Goal: Task Accomplishment & Management: Manage account settings

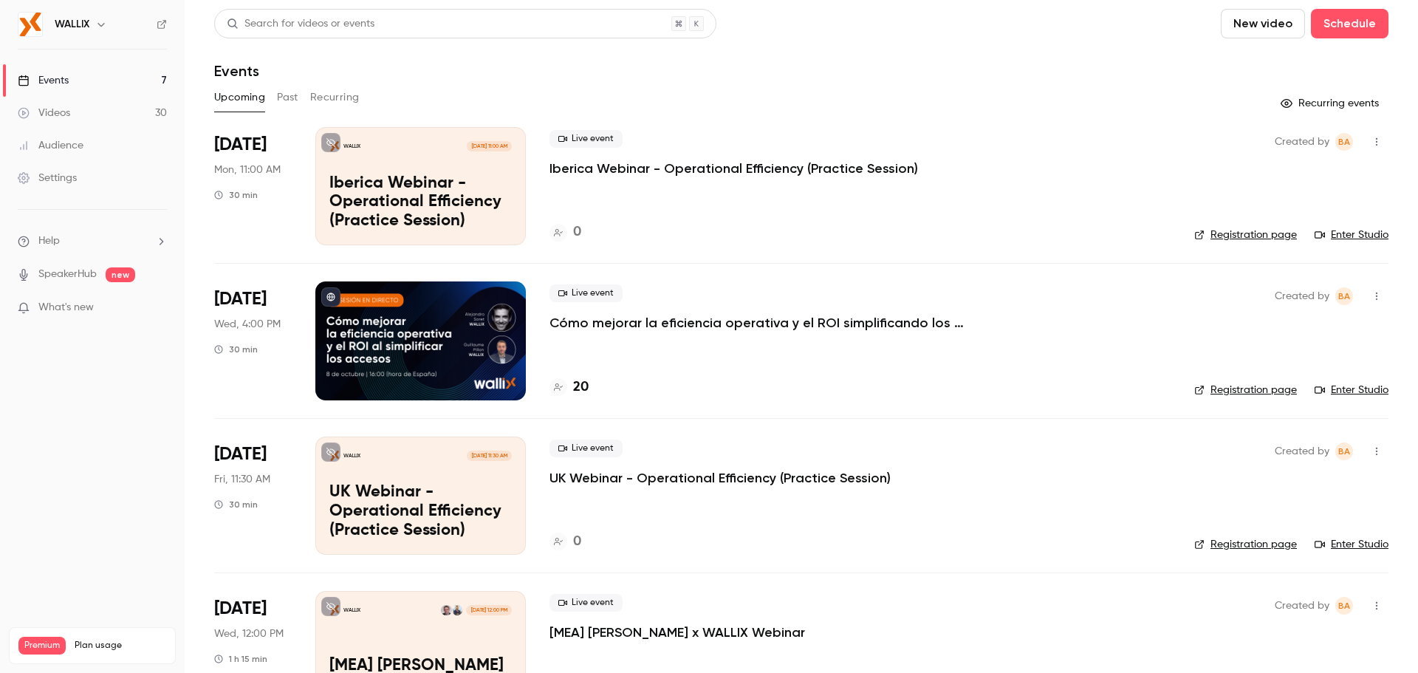
click at [402, 332] on div at bounding box center [420, 340] width 210 height 118
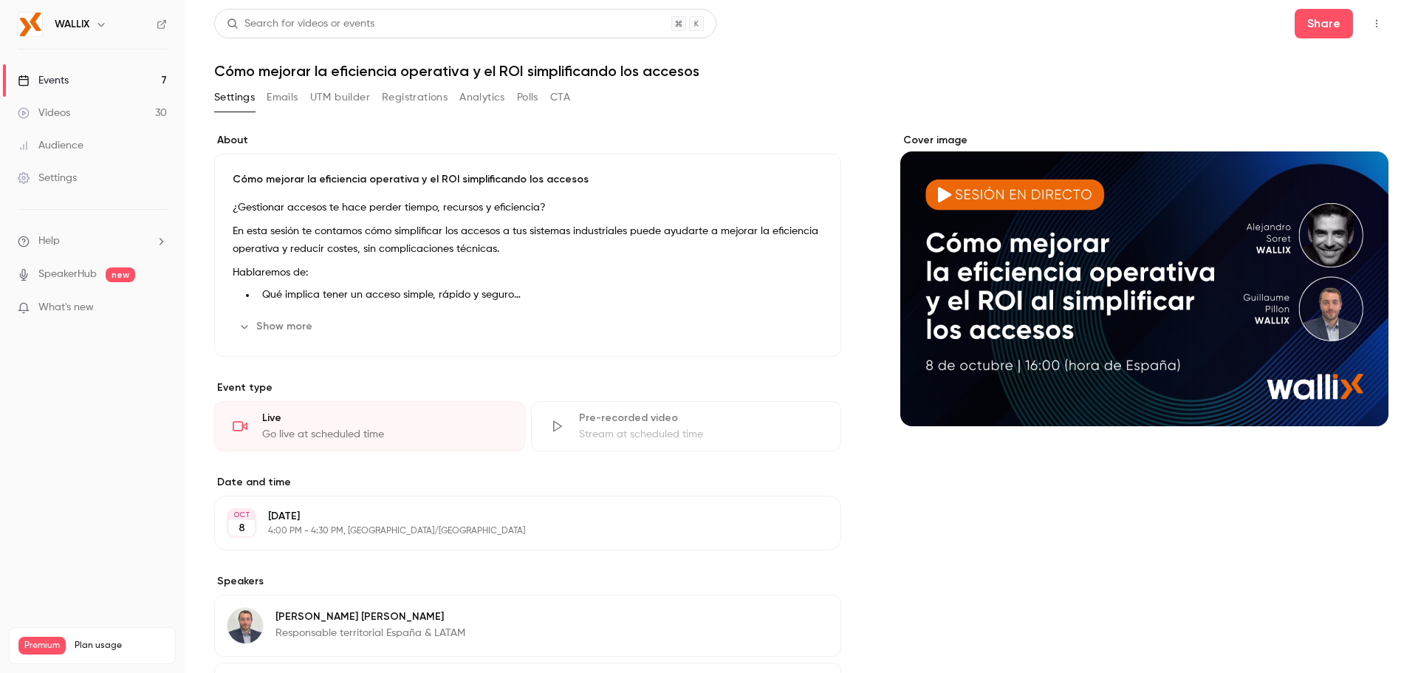
click at [394, 97] on button "Registrations" at bounding box center [415, 98] width 66 height 24
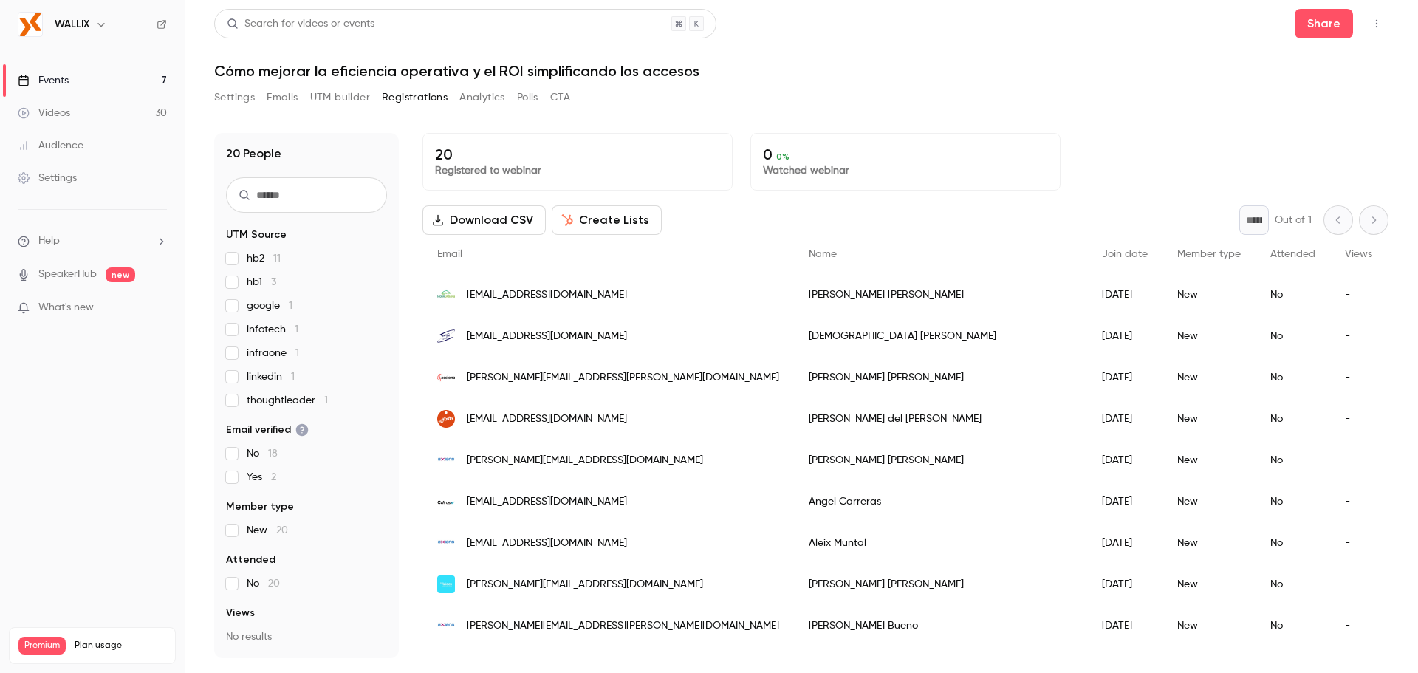
click at [333, 102] on button "UTM builder" at bounding box center [340, 98] width 60 height 24
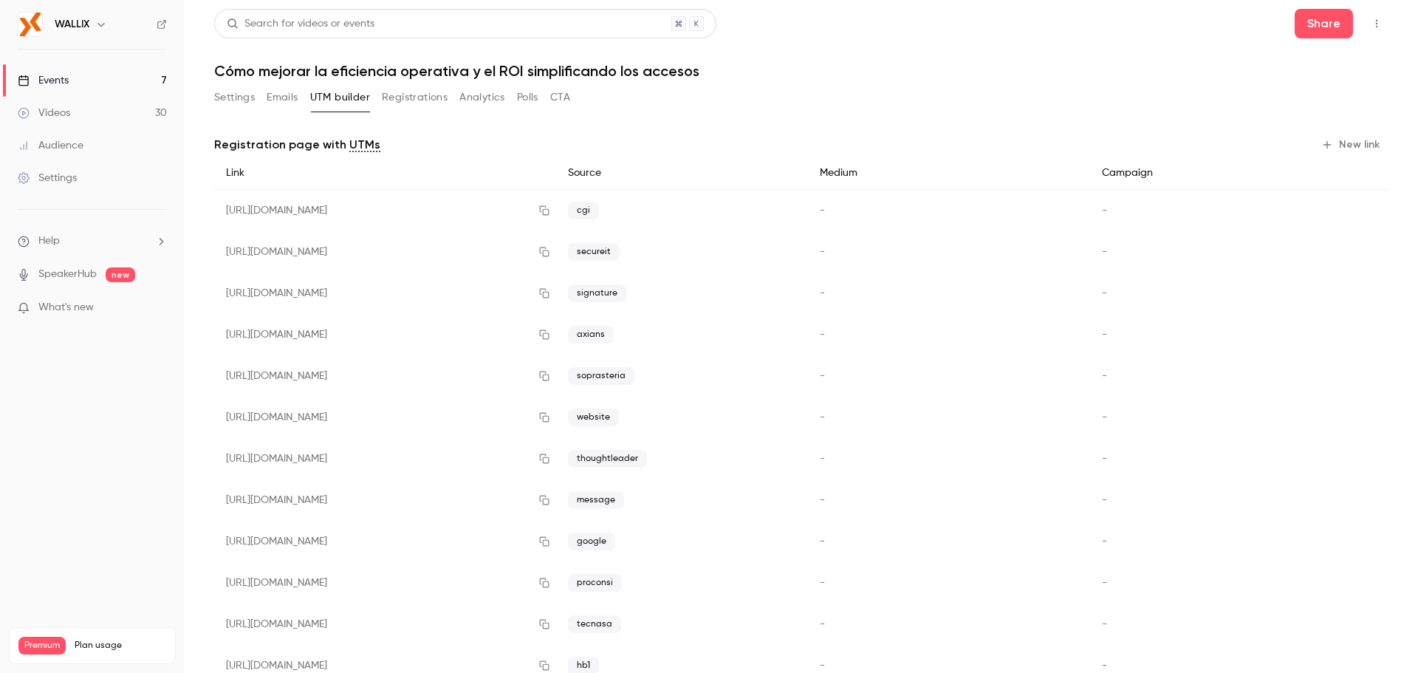
click at [289, 100] on button "Emails" at bounding box center [282, 98] width 31 height 24
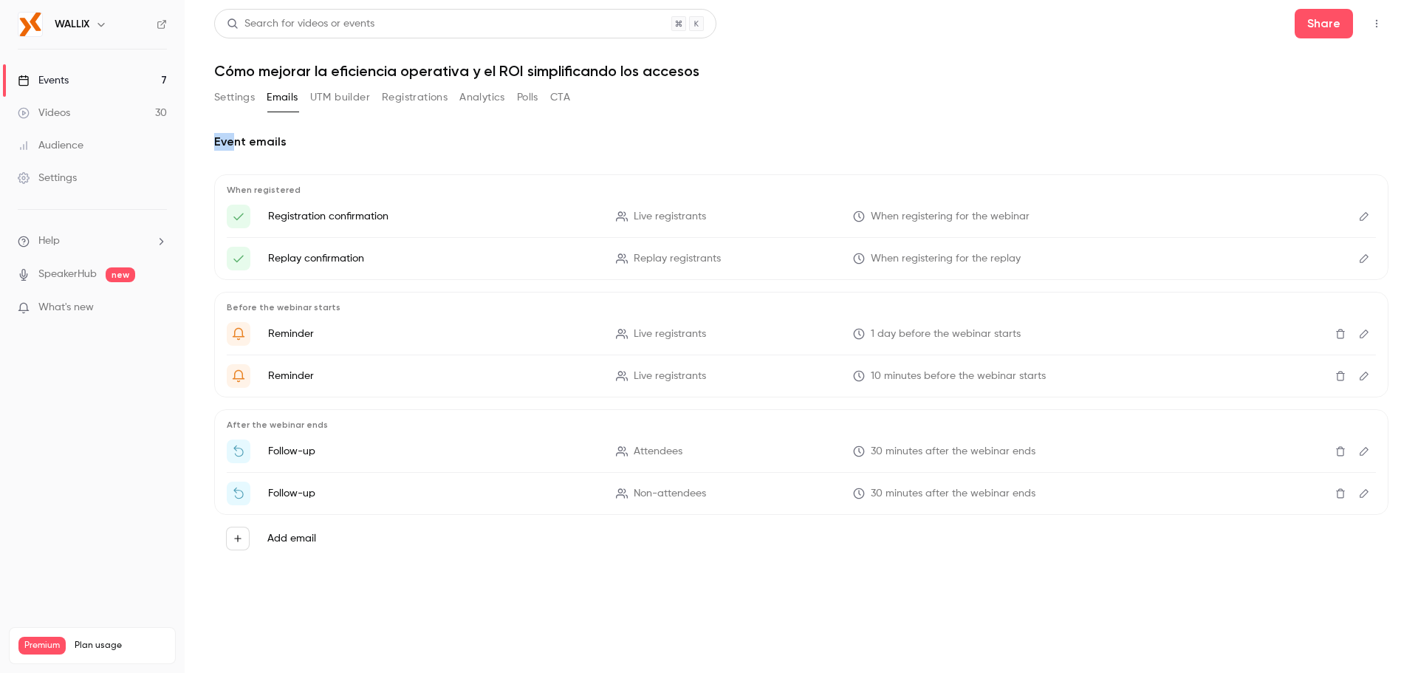
click at [236, 116] on section "Settings Emails UTM builder Registrations Analytics Polls CTA Event emails When…" at bounding box center [801, 339] width 1174 height 506
click at [240, 113] on div "Settings Emails UTM builder Registrations Analytics Polls CTA" at bounding box center [392, 101] width 356 height 30
click at [241, 109] on button "Settings" at bounding box center [234, 98] width 41 height 24
